Goal: Navigation & Orientation: Find specific page/section

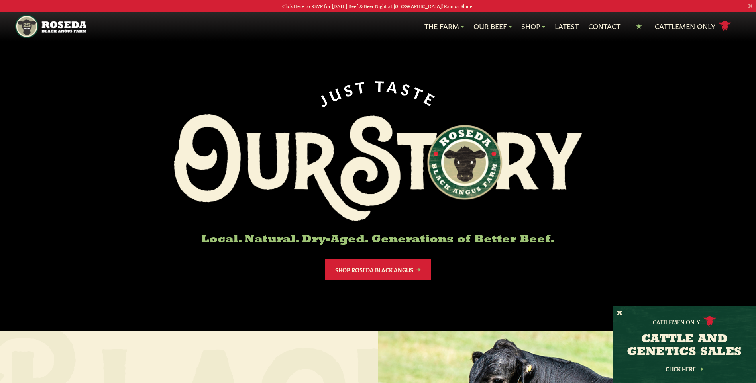
click at [493, 25] on link "Our Beef" at bounding box center [493, 26] width 38 height 10
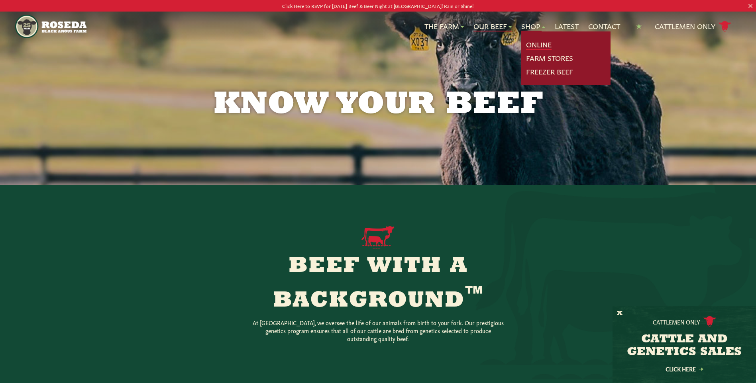
click at [532, 41] on link "Online" at bounding box center [539, 44] width 26 height 10
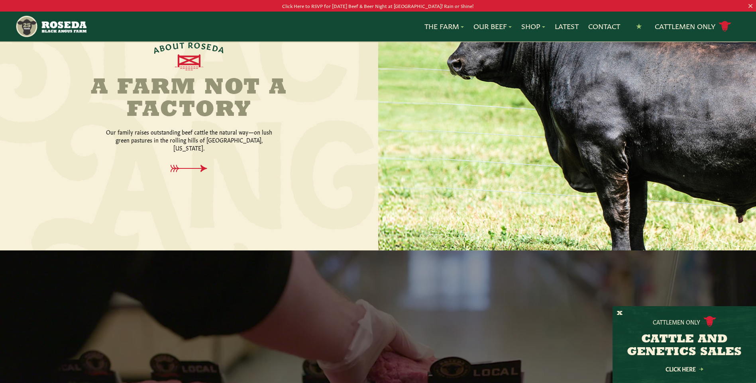
scroll to position [359, 0]
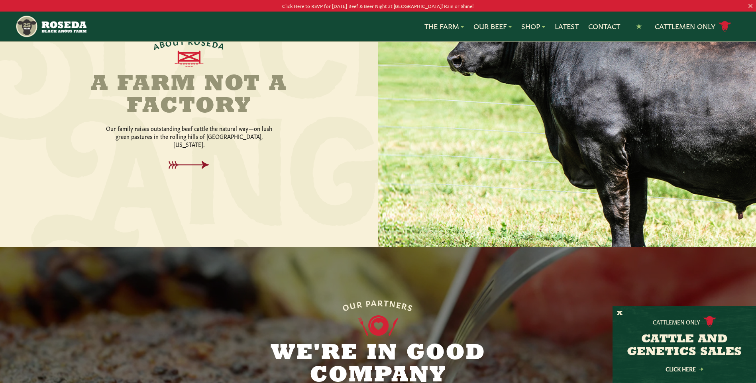
click at [189, 161] on icon at bounding box center [189, 165] width 40 height 8
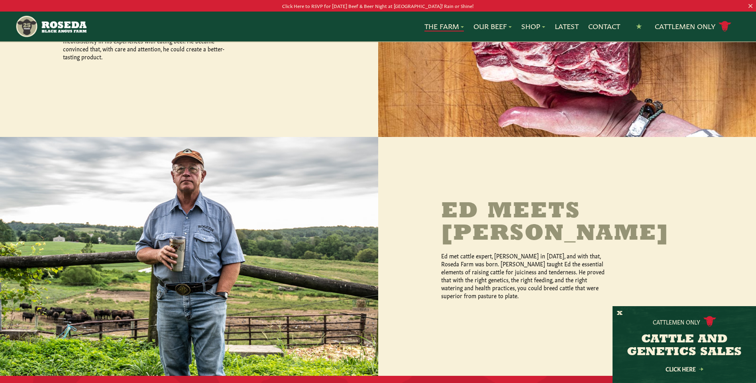
scroll to position [478, 0]
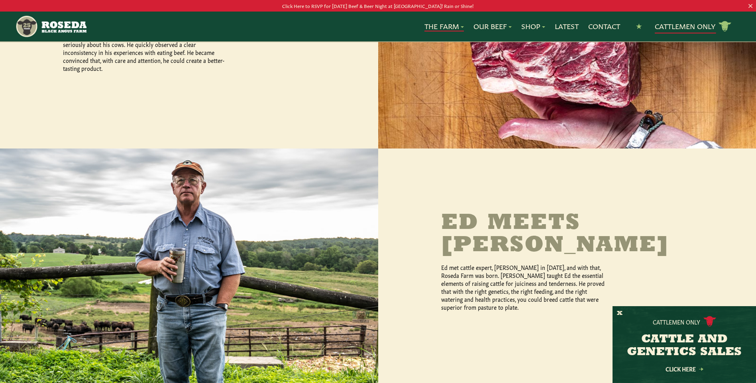
click at [673, 26] on link "Cattlemen Only cattle icon copy Created with Sketch." at bounding box center [693, 27] width 77 height 14
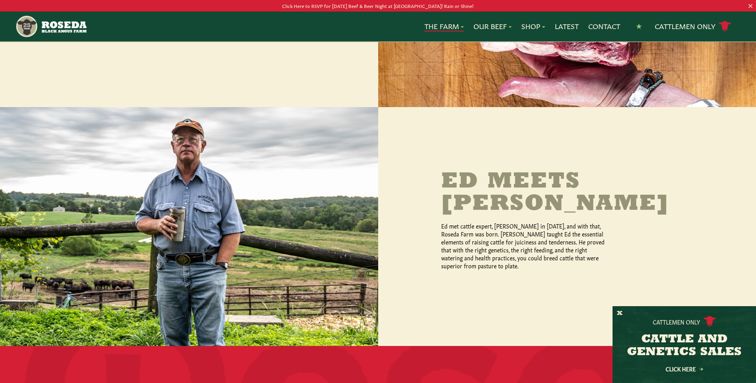
scroll to position [518, 0]
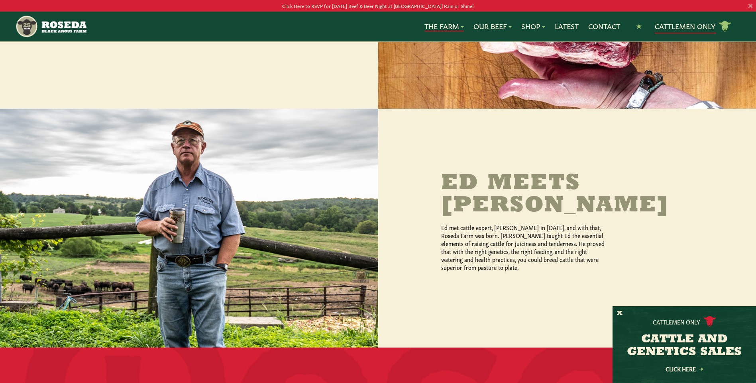
click at [680, 28] on link "Cattlemen Only cattle icon copy Created with Sketch." at bounding box center [693, 27] width 77 height 14
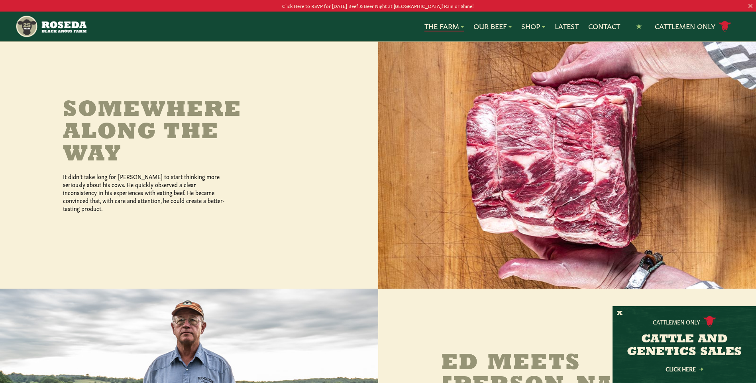
scroll to position [279, 0]
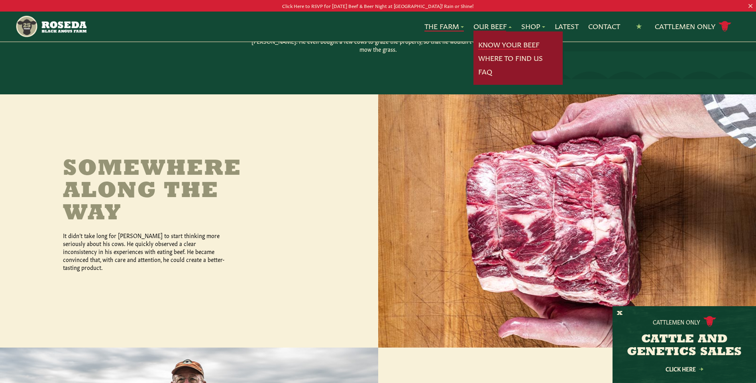
click at [491, 43] on link "Know Your Beef" at bounding box center [508, 44] width 61 height 10
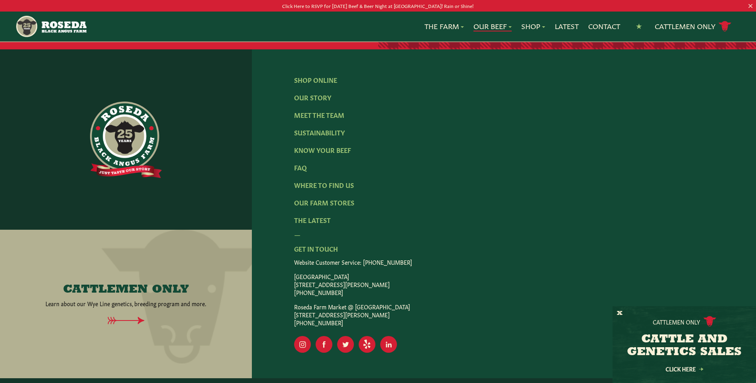
scroll to position [1682, 0]
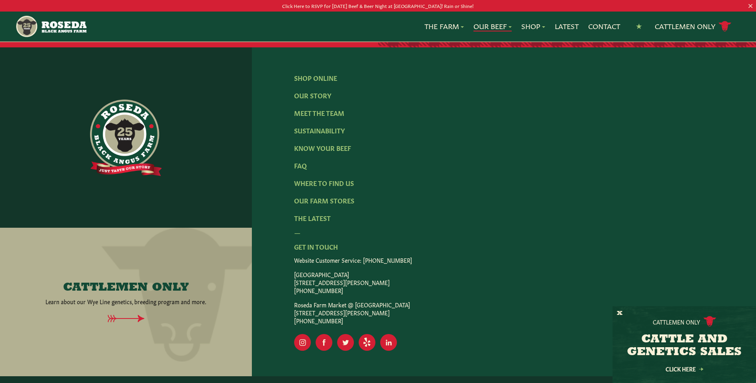
click at [133, 315] on icon at bounding box center [126, 319] width 210 height 8
